Goal: Transaction & Acquisition: Book appointment/travel/reservation

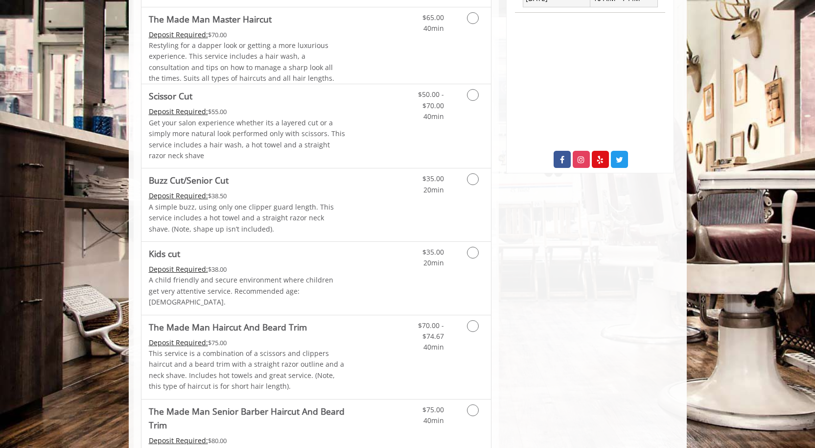
scroll to position [439, 0]
click at [470, 180] on icon "Grooming services" at bounding box center [473, 177] width 12 height 12
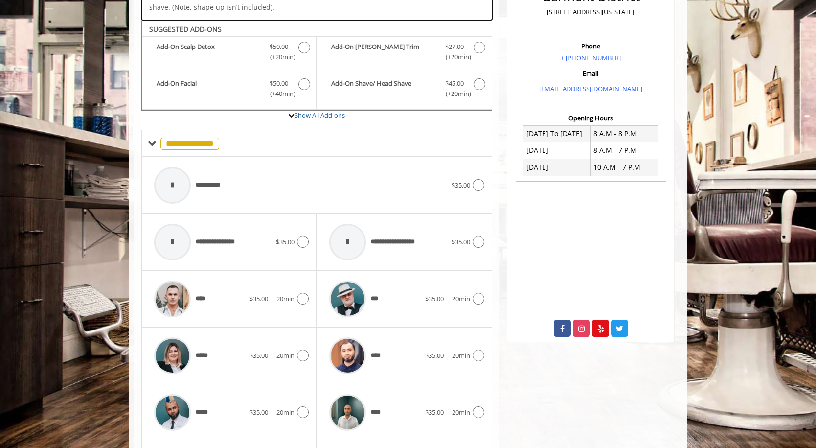
scroll to position [289, 0]
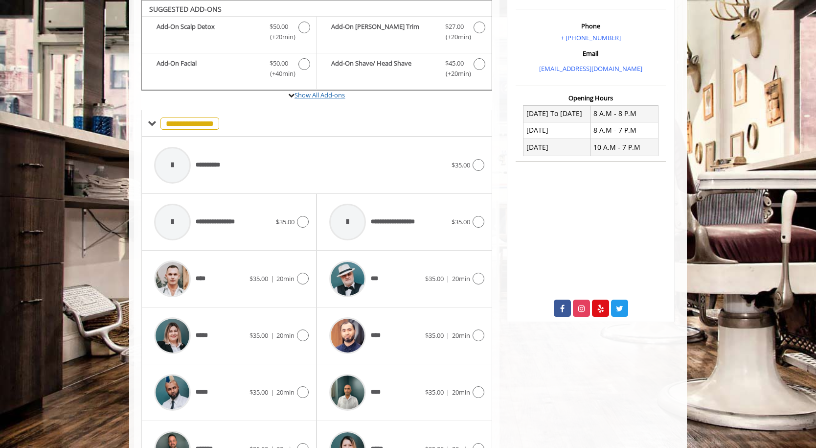
click at [317, 98] on link "Show All Add-ons" at bounding box center [320, 95] width 50 height 9
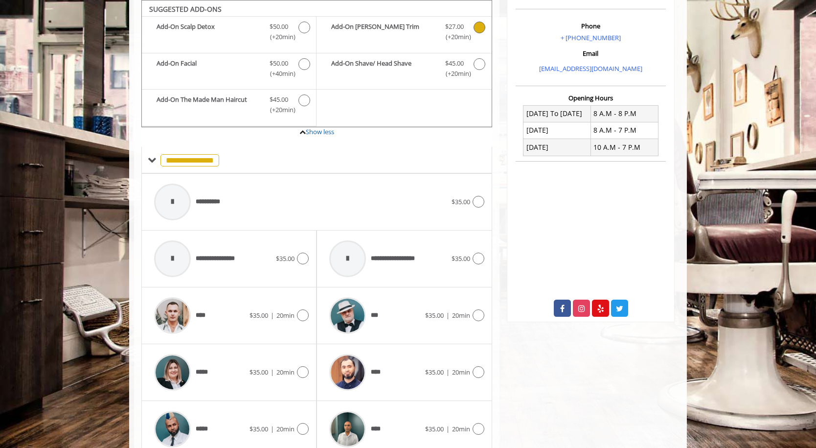
click at [482, 27] on icon "Buzz Cut/Senior Cut Add-onS" at bounding box center [480, 28] width 12 height 12
click at [306, 431] on icon at bounding box center [303, 429] width 12 height 12
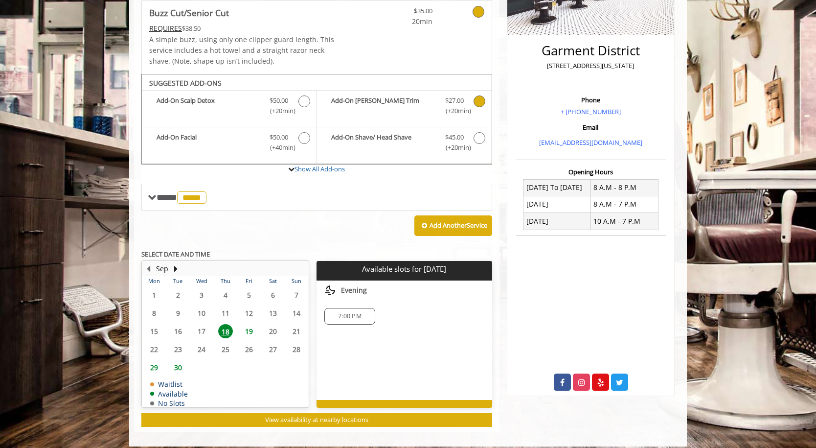
scroll to position [223, 0]
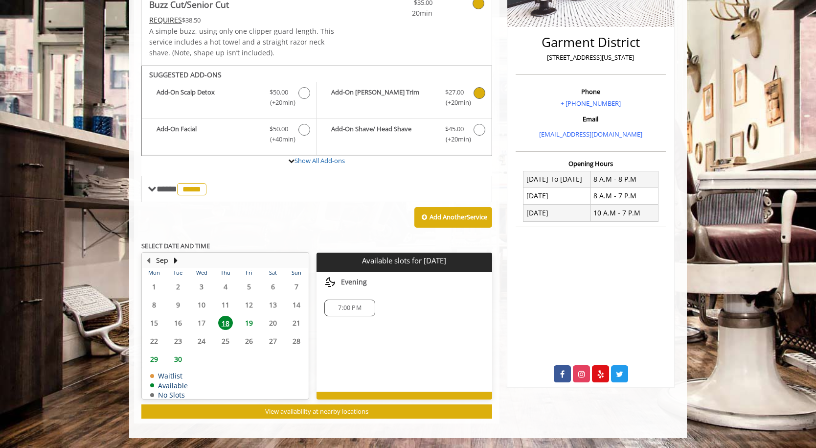
click at [252, 323] on span "19" at bounding box center [249, 323] width 15 height 14
click at [254, 325] on span "19" at bounding box center [249, 323] width 15 height 14
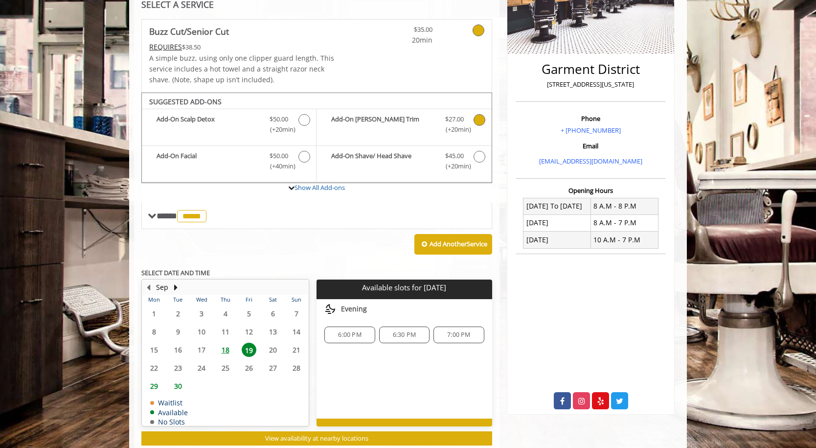
scroll to position [195, 0]
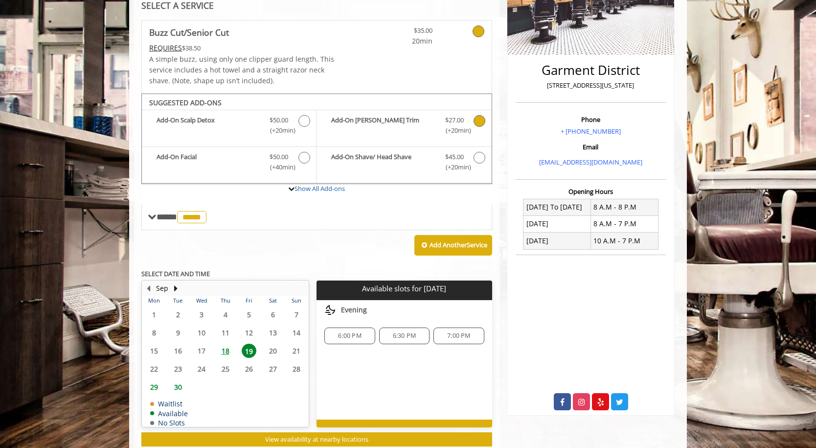
click at [480, 122] on icon "Buzz Cut/Senior Cut Add-onS" at bounding box center [480, 121] width 12 height 12
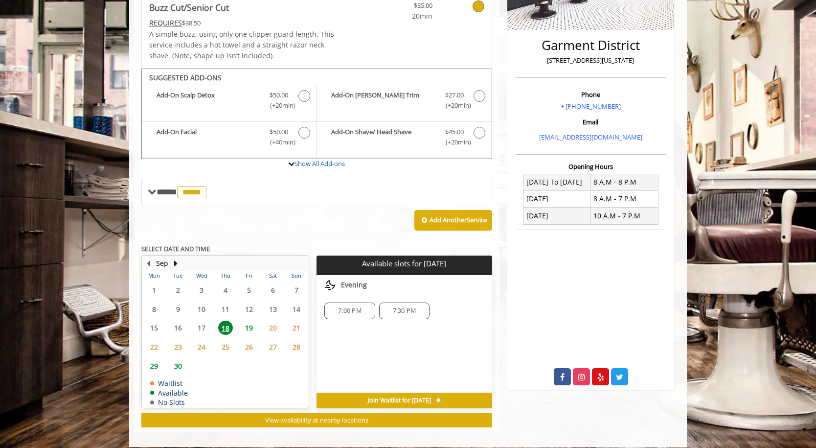
scroll to position [229, 0]
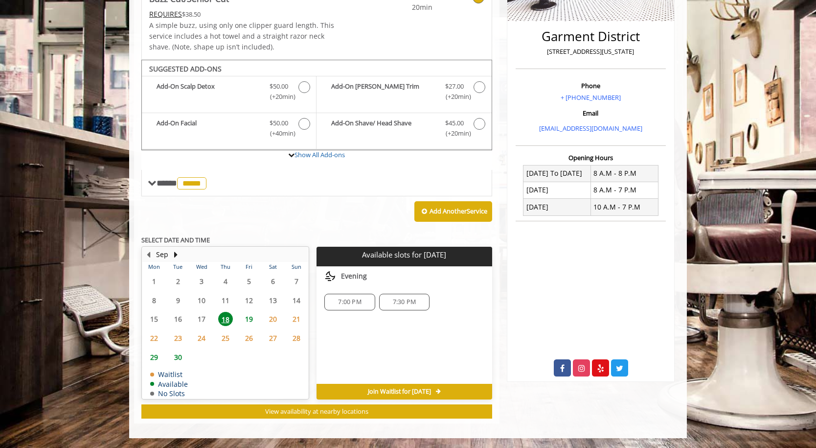
click at [252, 318] on span "19" at bounding box center [249, 319] width 15 height 14
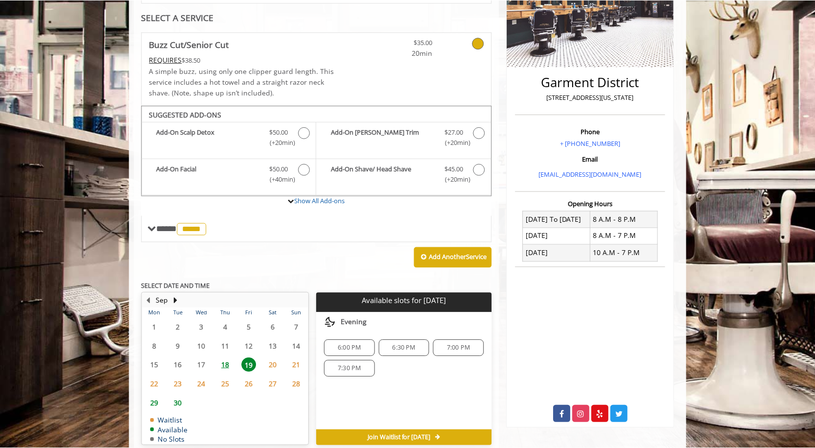
scroll to position [185, 0]
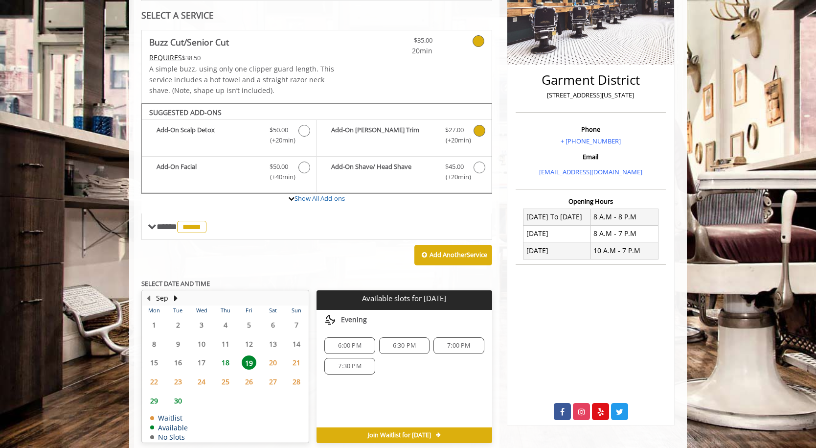
click at [477, 131] on icon "Buzz Cut/Senior Cut Add-onS" at bounding box center [480, 131] width 12 height 12
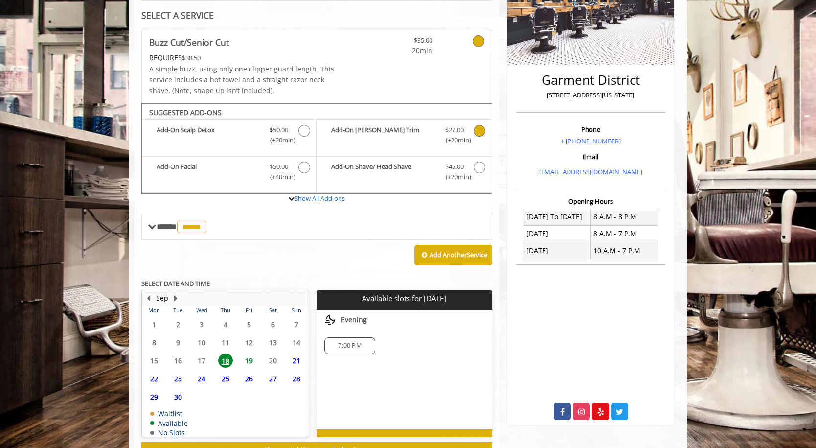
click at [477, 41] on icon at bounding box center [479, 41] width 12 height 12
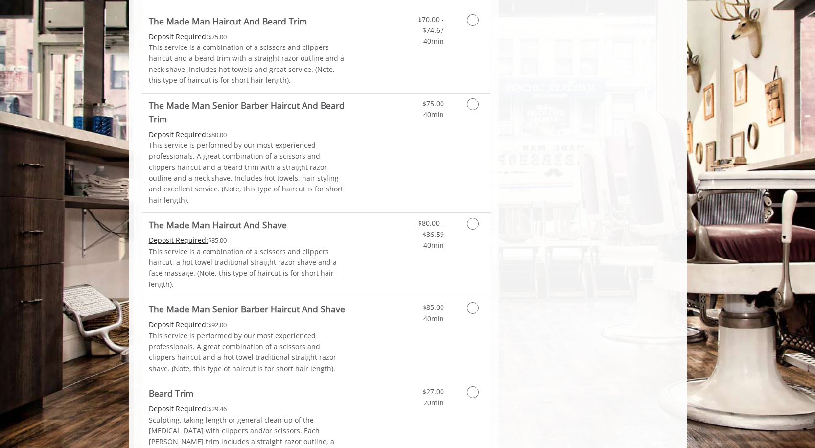
scroll to position [758, 0]
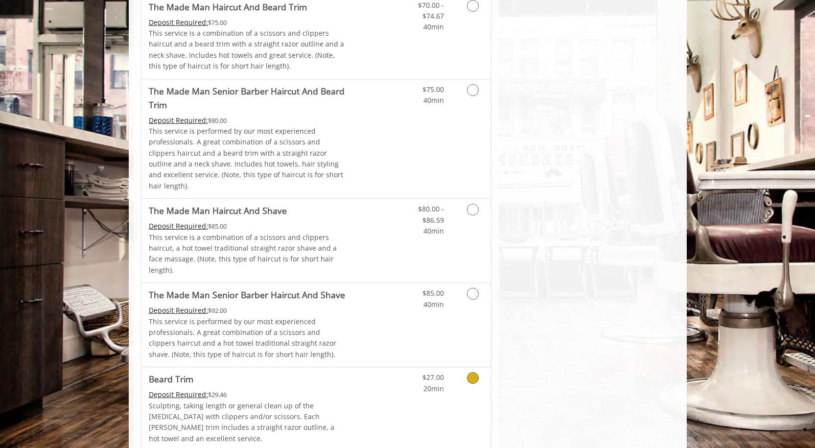
click at [476, 372] on icon "Grooming services" at bounding box center [473, 378] width 12 height 12
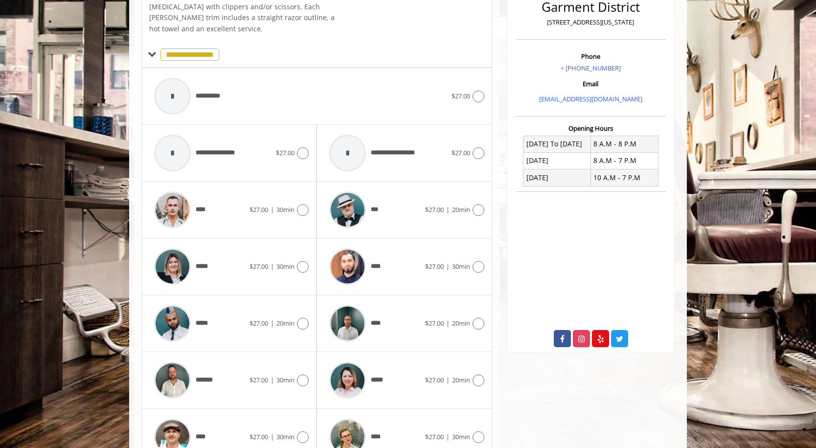
scroll to position [289, 0]
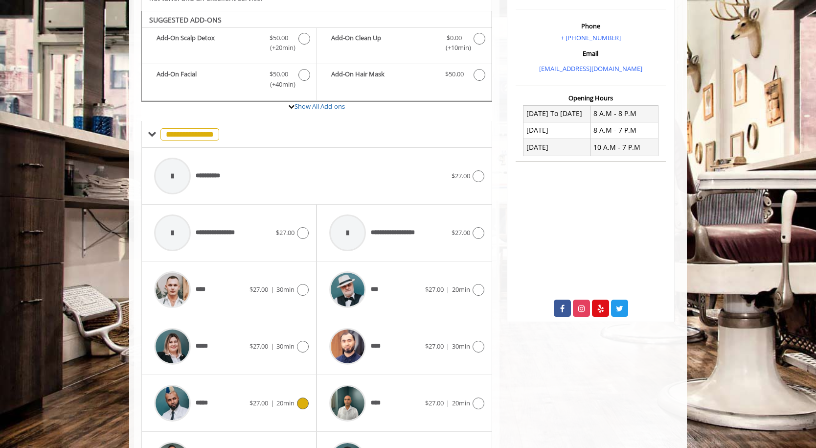
click at [290, 398] on span "20min" at bounding box center [285, 402] width 18 height 9
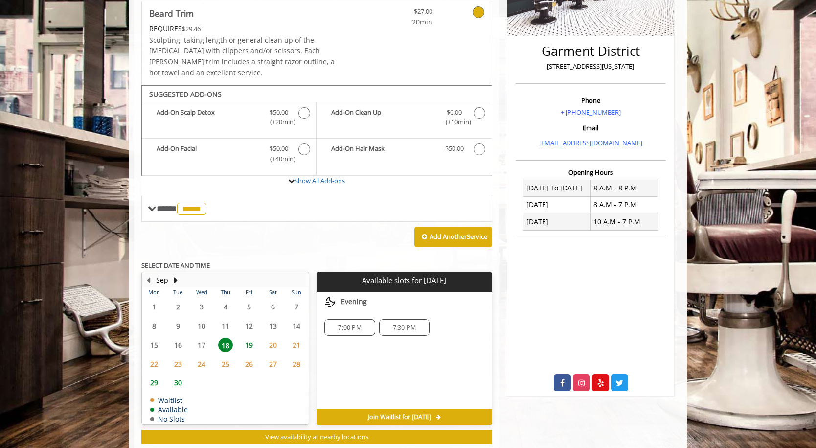
scroll to position [229, 0]
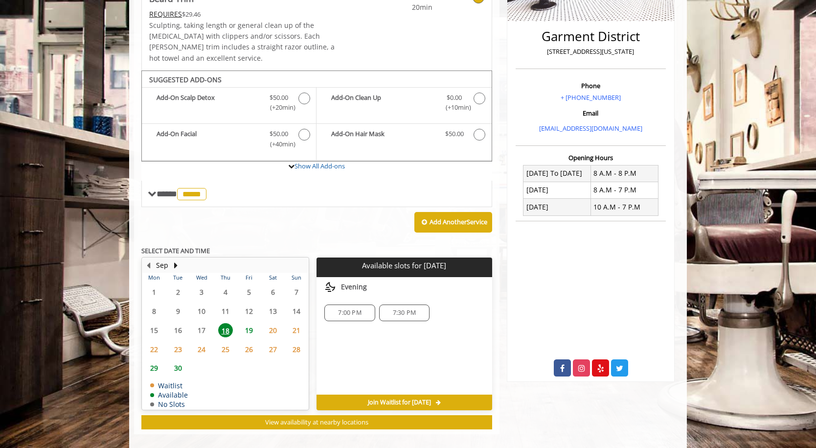
click at [249, 323] on span "19" at bounding box center [249, 330] width 15 height 14
